Goal: Task Accomplishment & Management: Manage account settings

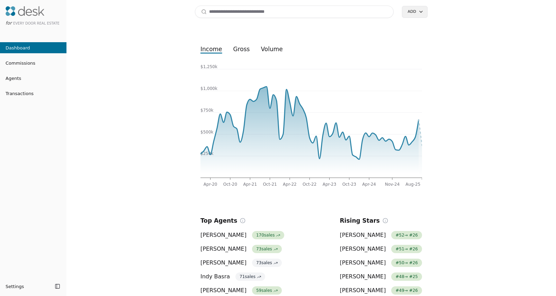
click at [26, 95] on span "Transactions" at bounding box center [17, 93] width 34 height 7
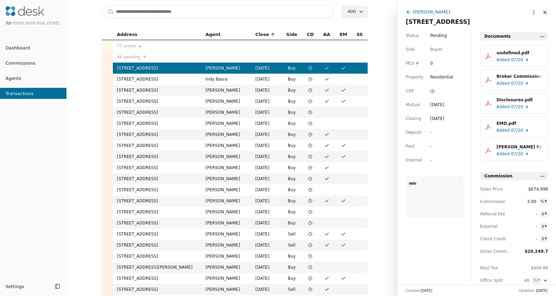
click at [139, 69] on td "[STREET_ADDRESS]" at bounding box center [157, 68] width 89 height 11
click at [18, 46] on span "Dashboard" at bounding box center [15, 47] width 30 height 7
